Goal: Task Accomplishment & Management: Manage account settings

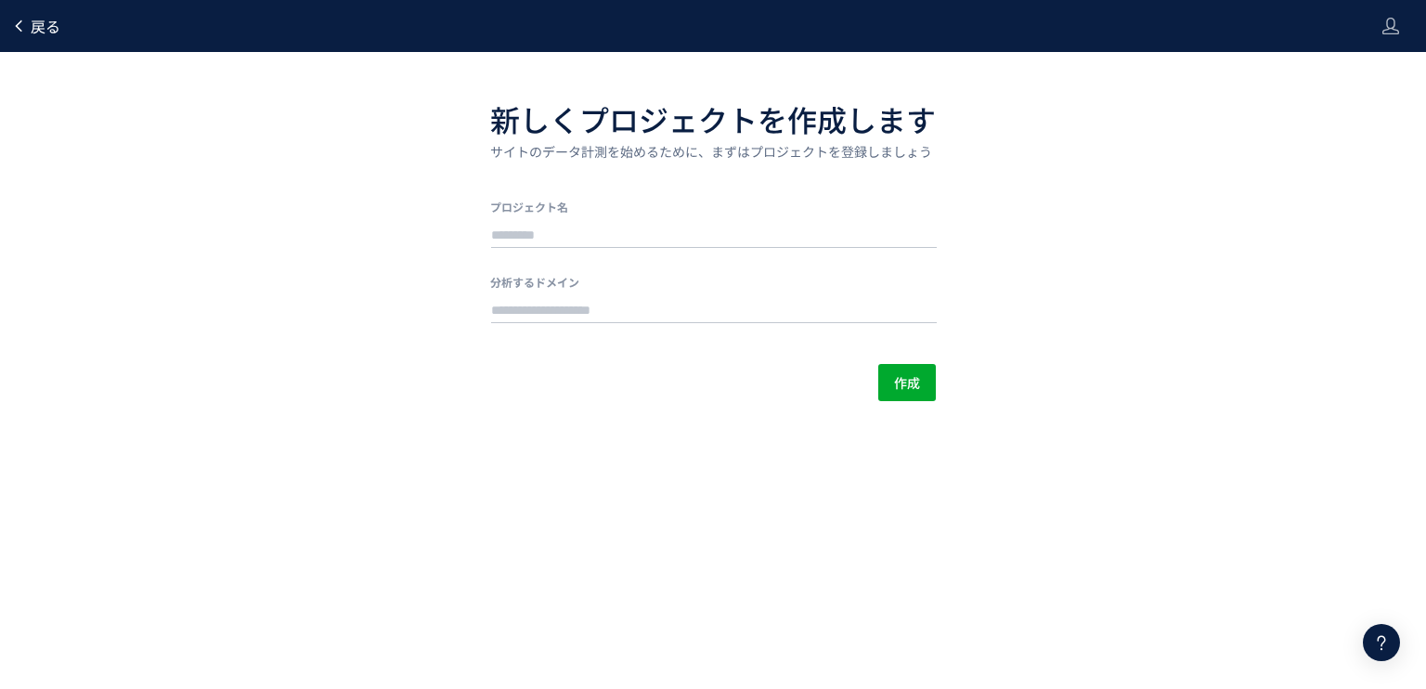
click at [19, 21] on icon at bounding box center [18, 26] width 15 height 15
click at [54, 22] on span "戻る" at bounding box center [46, 26] width 30 height 22
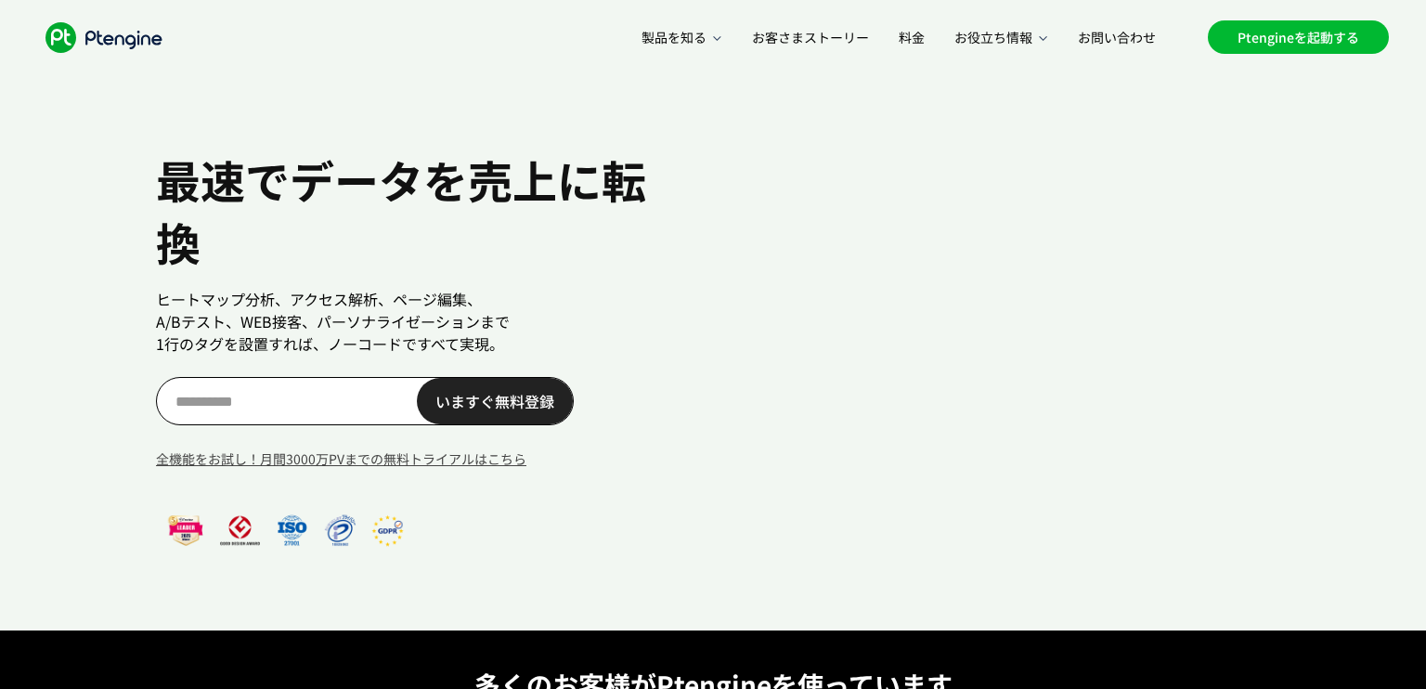
scroll to position [0, 26]
click at [1251, 44] on link "Ptengineを起動する" at bounding box center [1298, 36] width 181 height 33
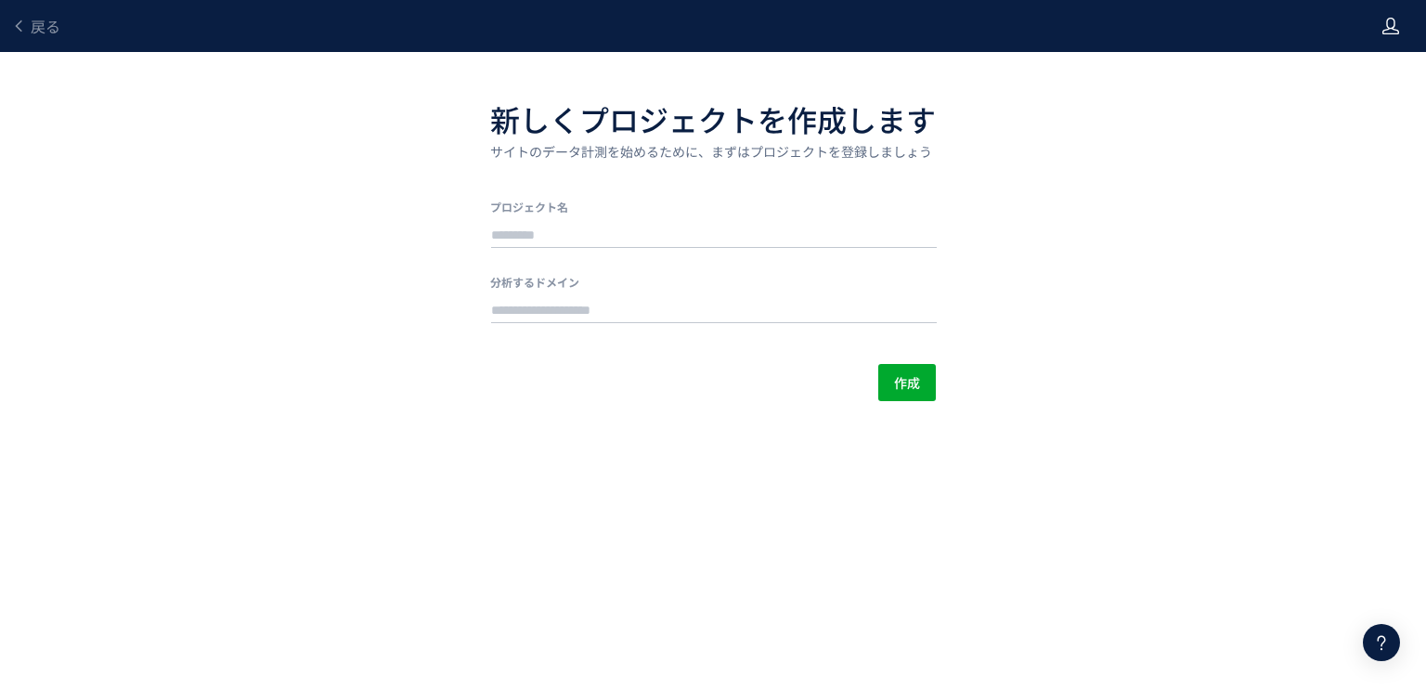
click at [1395, 31] on use at bounding box center [1390, 26] width 17 height 17
click at [1335, 104] on span "ログアウト" at bounding box center [1330, 103] width 65 height 19
